Goal: Navigation & Orientation: Find specific page/section

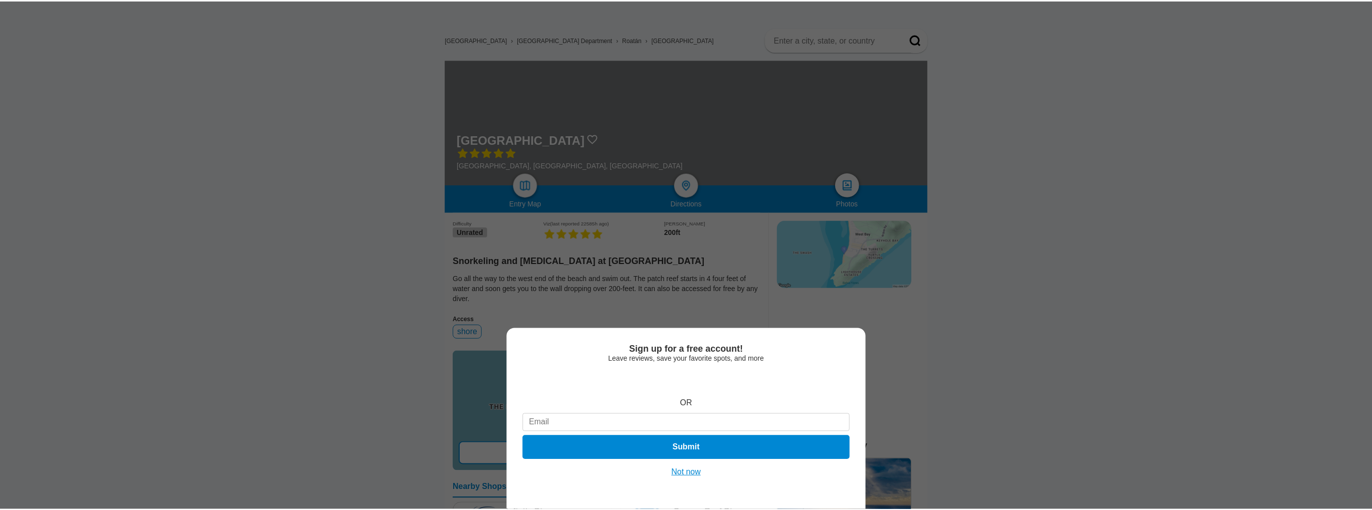
scroll to position [100, 0]
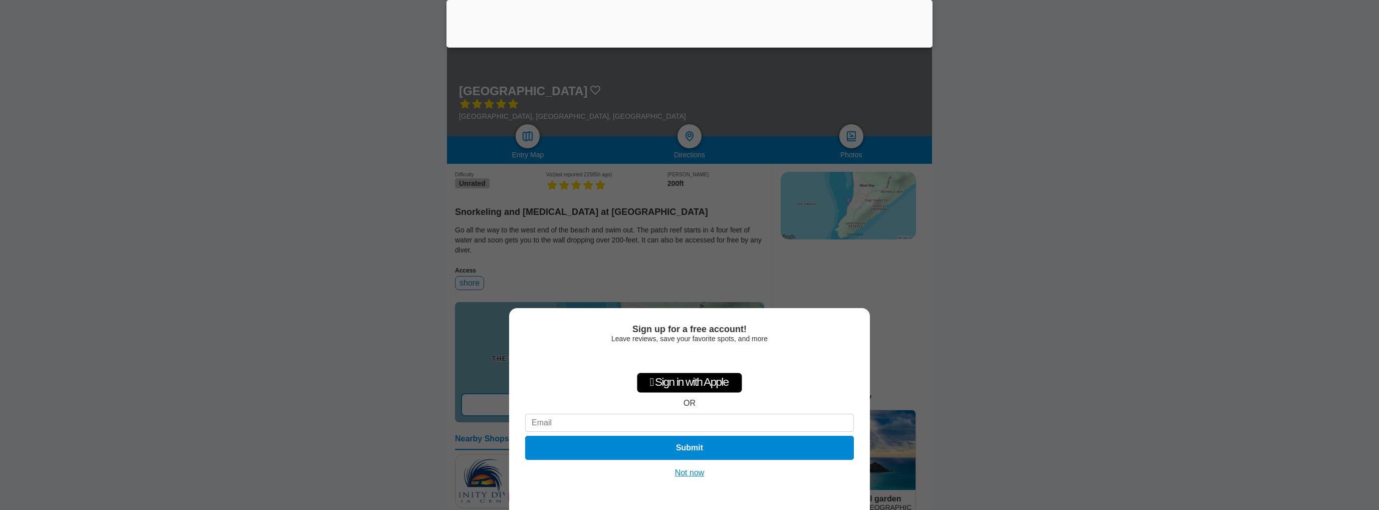
click at [685, 478] on div "Sign up for a free account! Leave reviews, save your favorite spots, and more …" at bounding box center [689, 409] width 361 height 202
click at [687, 474] on button "Not now" at bounding box center [690, 473] width 36 height 10
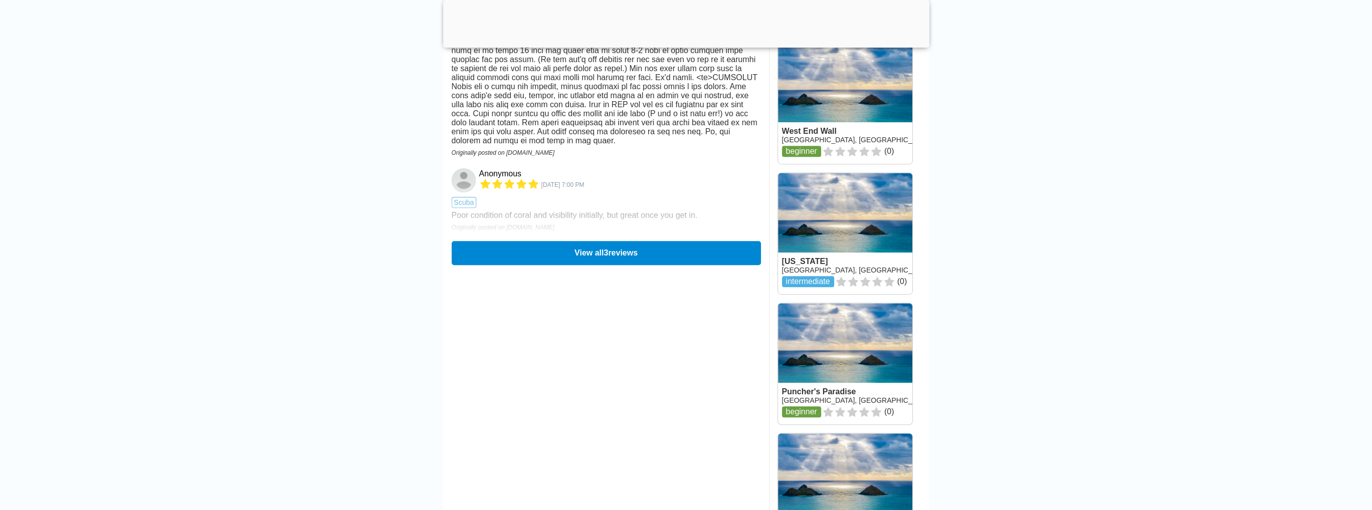
scroll to position [1203, 0]
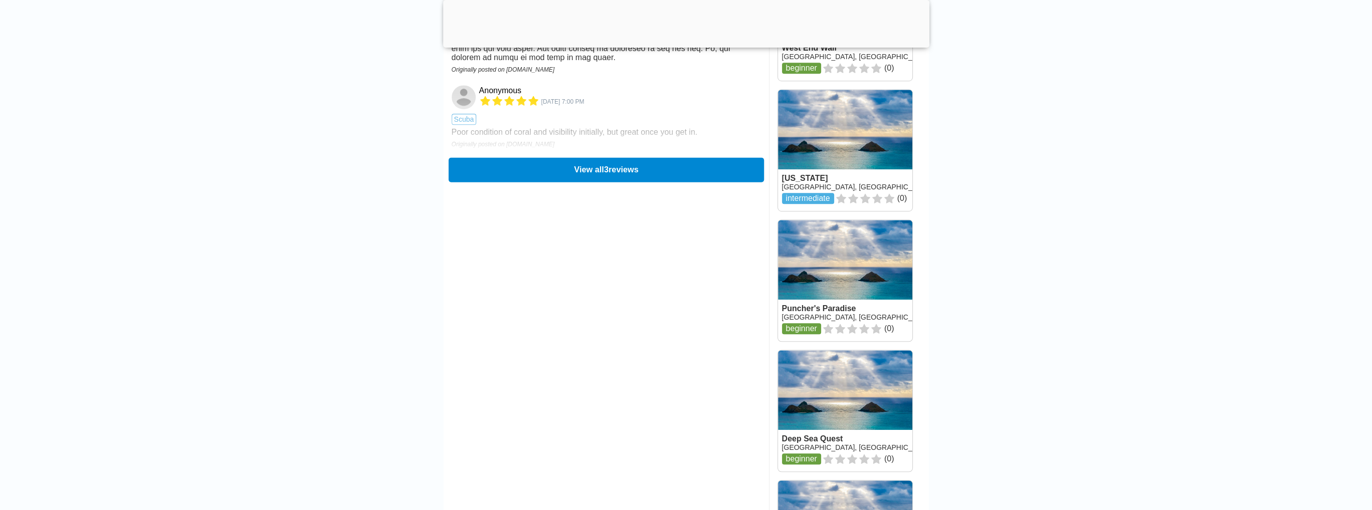
click at [601, 182] on button "View all 3 reviews" at bounding box center [605, 169] width 315 height 25
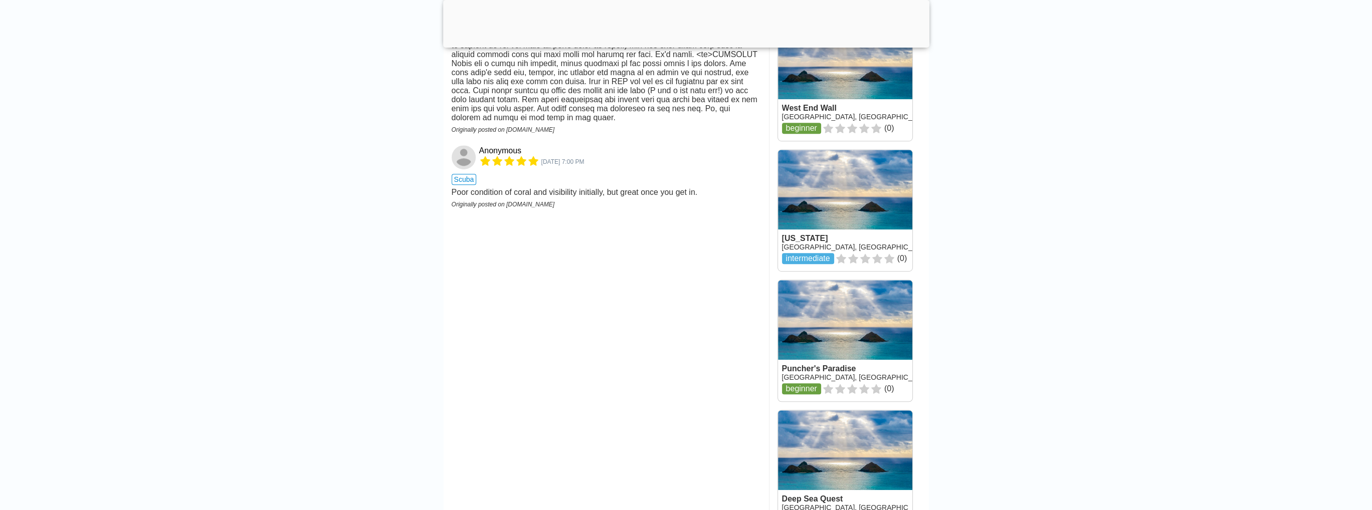
click at [829, 226] on link at bounding box center [845, 210] width 134 height 121
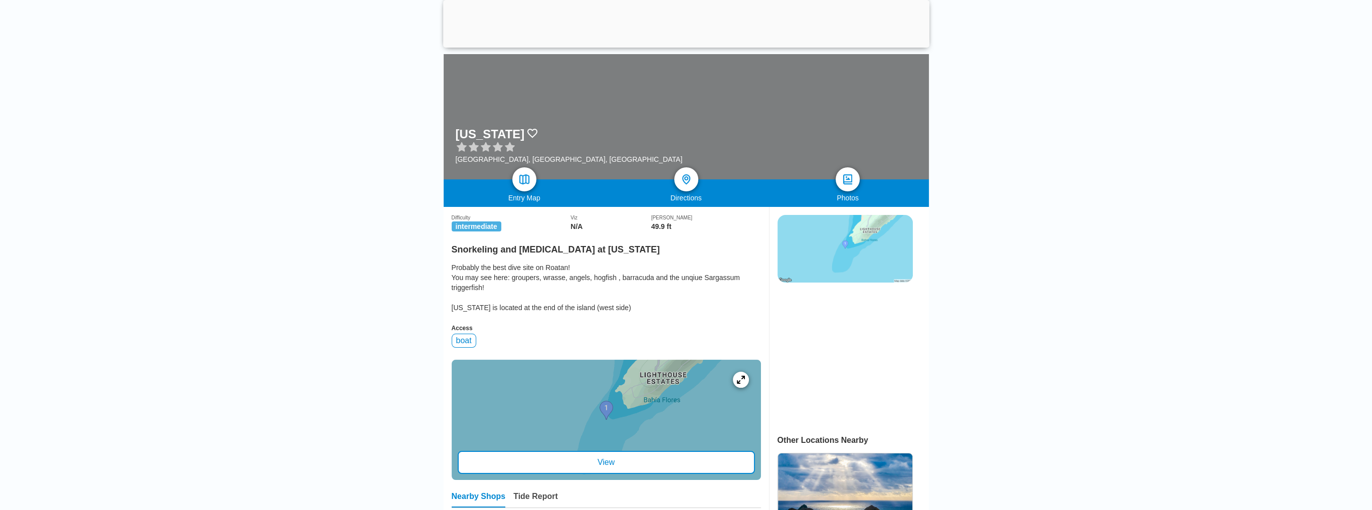
scroll to position [200, 0]
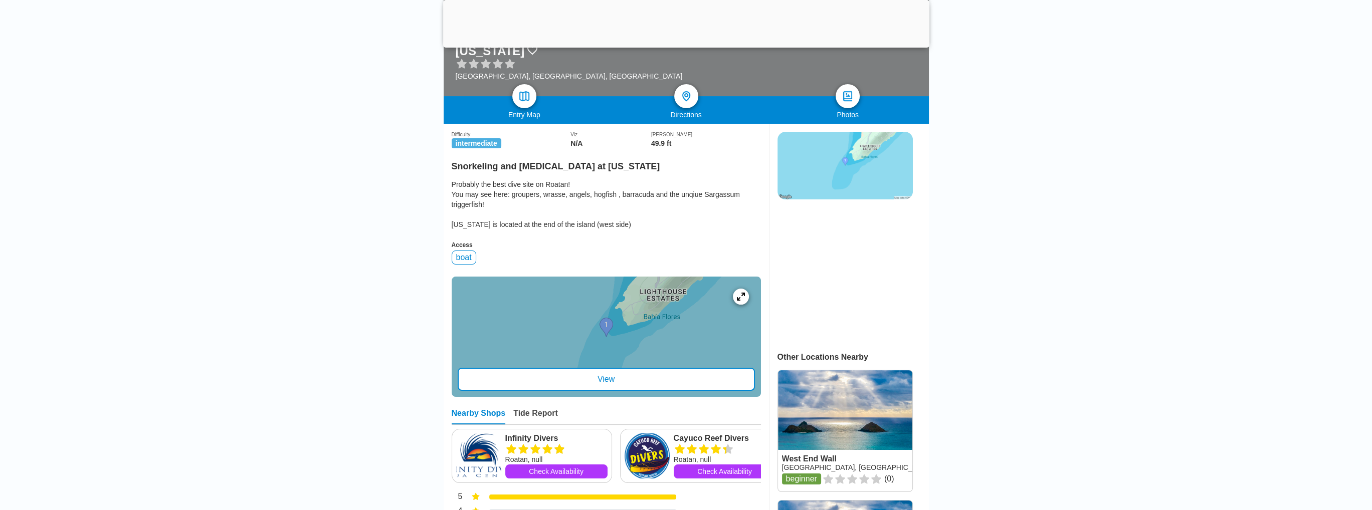
click at [613, 389] on div "View" at bounding box center [606, 379] width 297 height 23
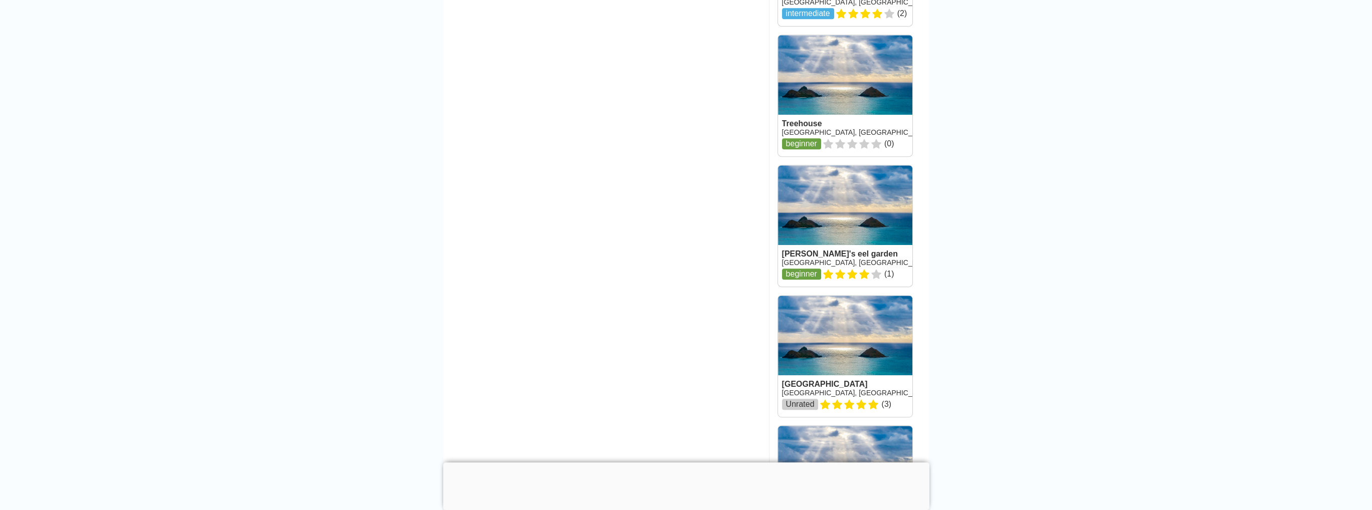
scroll to position [942, 0]
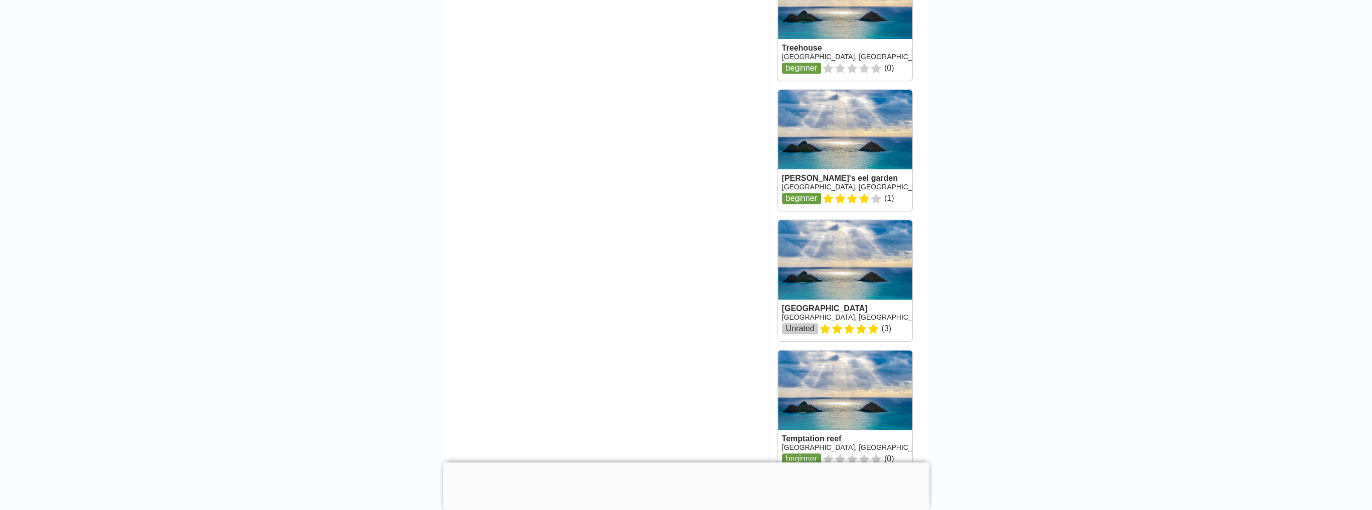
click at [827, 287] on link at bounding box center [845, 280] width 134 height 121
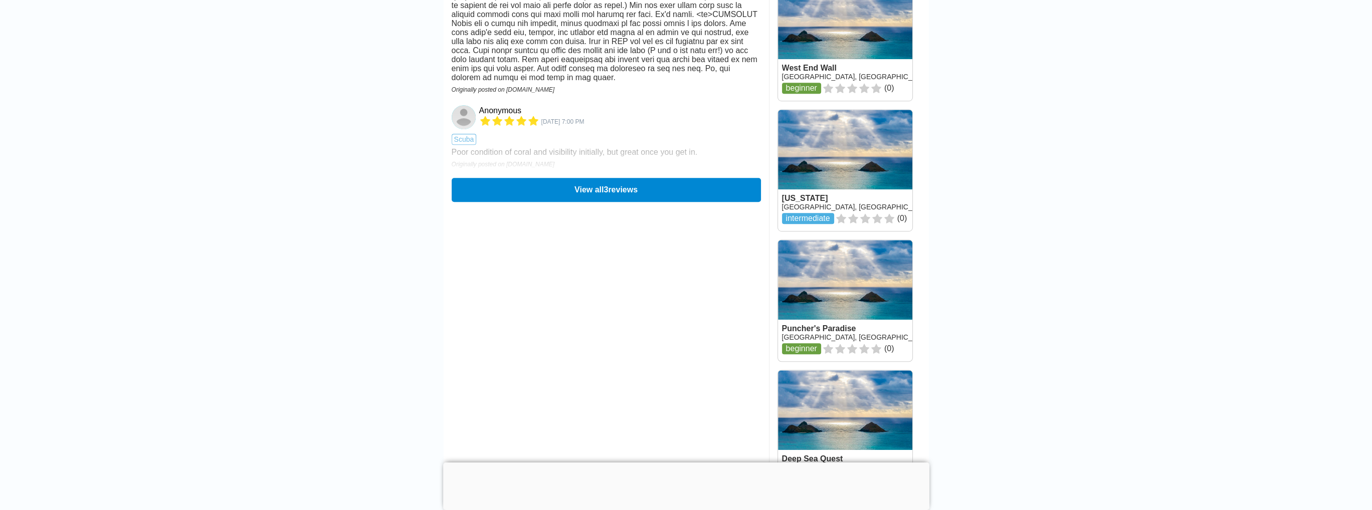
scroll to position [1303, 0]
